Goal: Check status: Check status

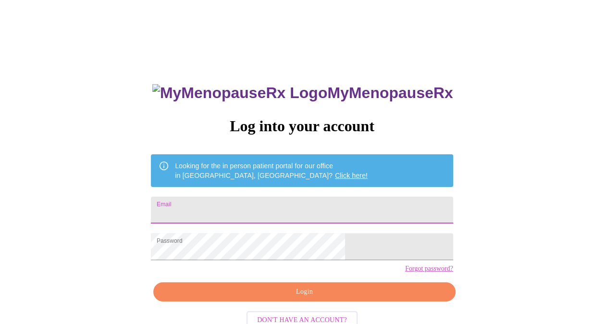
click at [254, 205] on input "Email" at bounding box center [302, 209] width 302 height 27
type input "[EMAIL_ADDRESS][DOMAIN_NAME]"
click at [307, 298] on span "Login" at bounding box center [304, 292] width 280 height 12
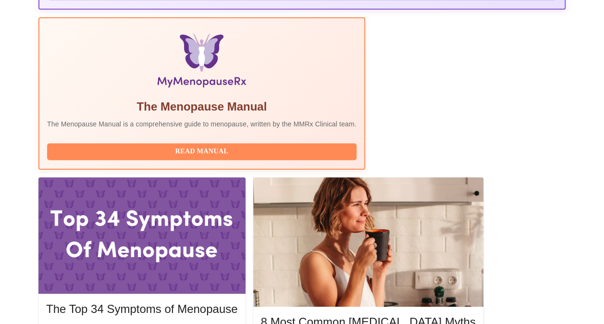
scroll to position [305, 0]
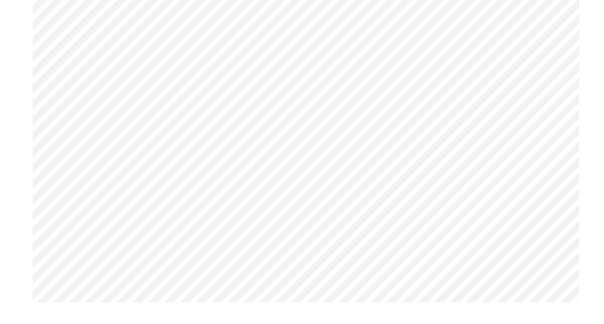
scroll to position [2731, 0]
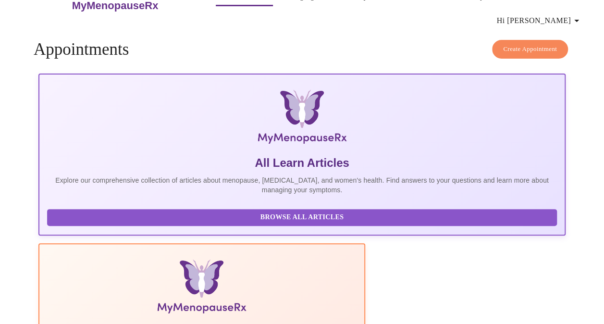
scroll to position [50, 0]
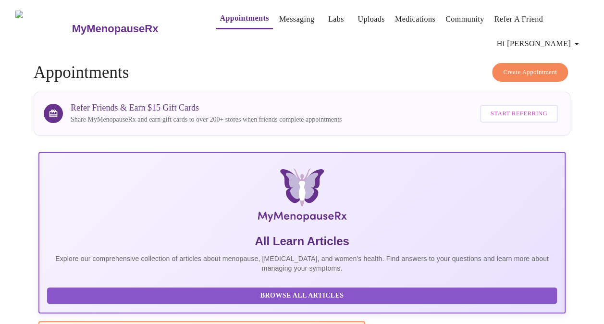
click at [406, 14] on link "Medications" at bounding box center [415, 18] width 40 height 13
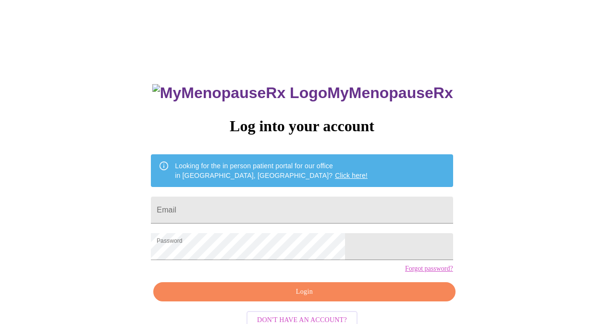
scroll to position [26, 0]
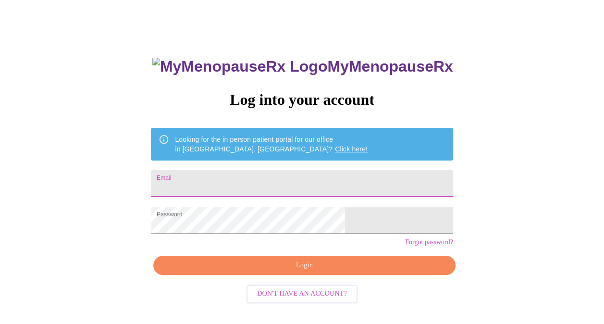
click at [230, 183] on input "Email" at bounding box center [302, 183] width 302 height 27
type input "smars1588@gmail.com"
click at [307, 271] on span "Login" at bounding box center [304, 265] width 280 height 12
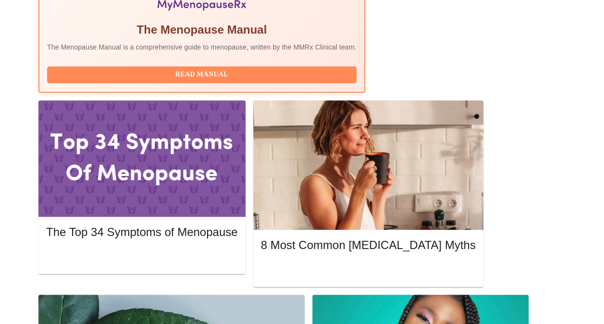
scroll to position [398, 0]
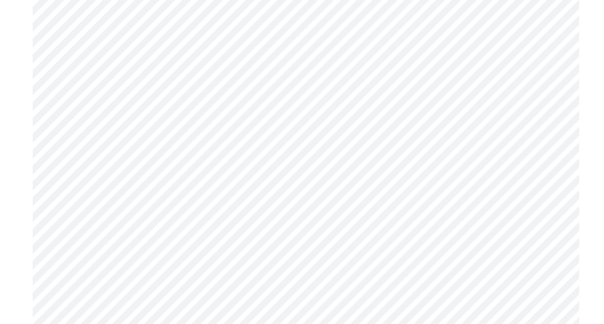
scroll to position [1878, 0]
